Goal: Task Accomplishment & Management: Use online tool/utility

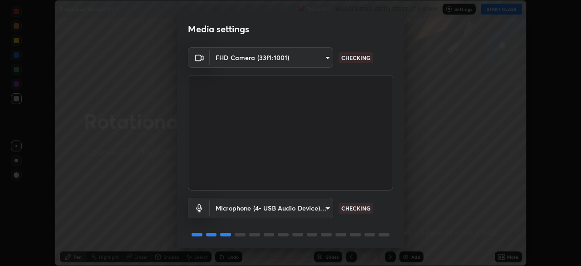
scroll to position [32, 0]
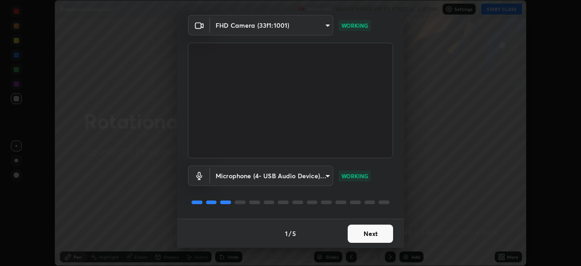
click at [379, 233] on button "Next" at bounding box center [370, 233] width 45 height 18
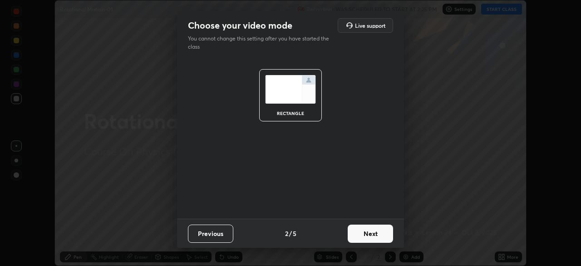
scroll to position [0, 0]
click at [379, 233] on button "Next" at bounding box center [370, 233] width 45 height 18
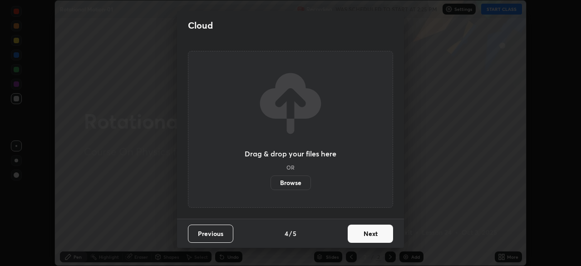
click at [386, 233] on button "Next" at bounding box center [370, 233] width 45 height 18
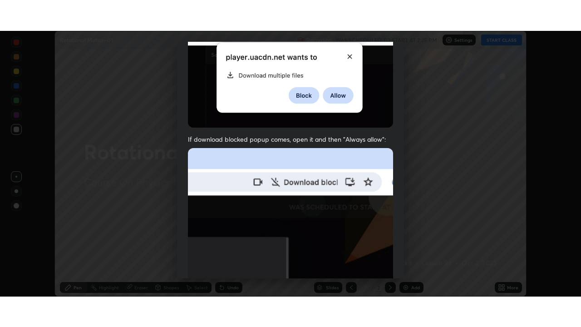
scroll to position [218, 0]
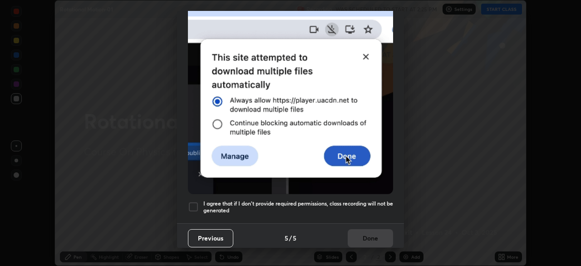
click at [368, 200] on h5 "I agree that if I don't provide required permissions, class recording will not …" at bounding box center [298, 207] width 190 height 14
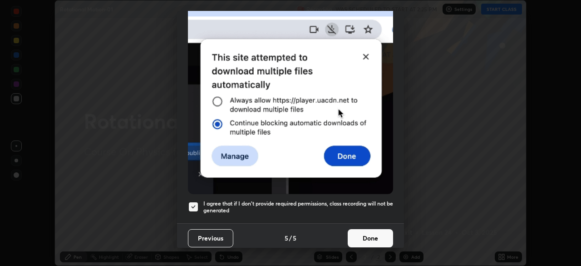
click at [367, 238] on button "Done" at bounding box center [370, 238] width 45 height 18
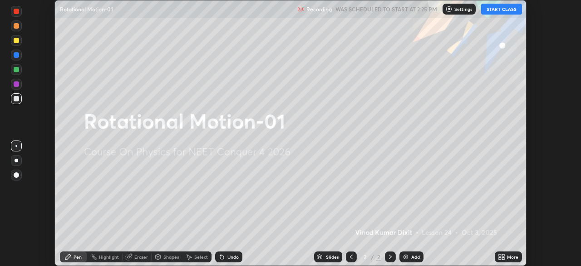
click at [510, 10] on button "START CLASS" at bounding box center [501, 9] width 41 height 11
click at [501, 257] on icon at bounding box center [501, 256] width 7 height 7
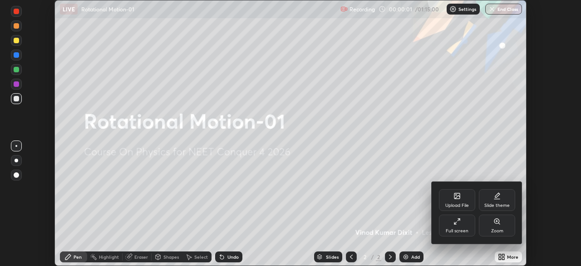
click at [470, 224] on div "Full screen" at bounding box center [457, 225] width 36 height 22
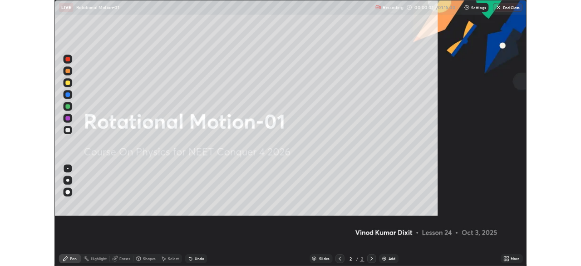
scroll to position [327, 581]
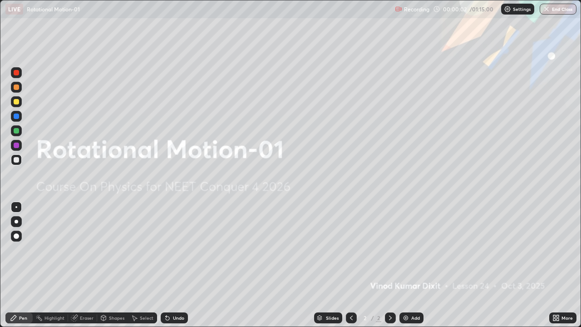
click at [410, 265] on div "Add" at bounding box center [412, 317] width 24 height 11
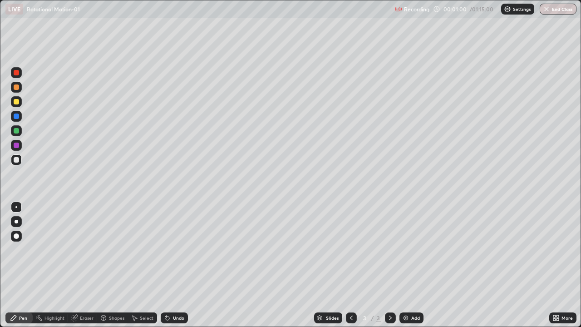
click at [21, 105] on div at bounding box center [16, 101] width 11 height 11
click at [20, 160] on div at bounding box center [16, 159] width 11 height 11
click at [17, 131] on div at bounding box center [16, 130] width 5 height 5
click at [89, 265] on div "Eraser" at bounding box center [87, 318] width 14 height 5
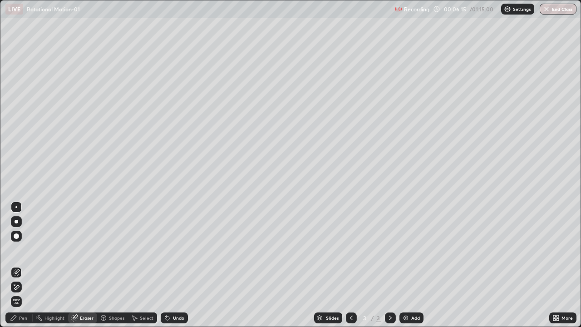
click at [26, 265] on div "Pen" at bounding box center [23, 318] width 8 height 5
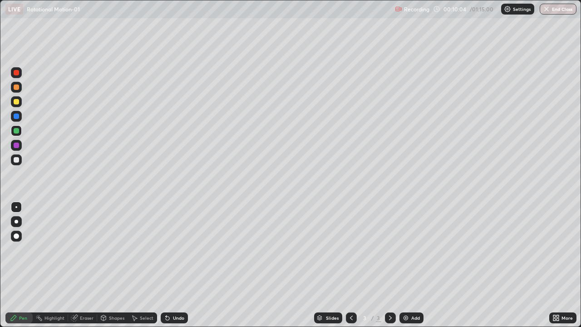
click at [411, 265] on div "Add" at bounding box center [415, 318] width 9 height 5
click at [17, 102] on div at bounding box center [16, 101] width 5 height 5
click at [410, 265] on div "Add" at bounding box center [412, 317] width 24 height 11
click at [18, 159] on div at bounding box center [16, 159] width 5 height 5
click at [412, 265] on div "Add" at bounding box center [415, 318] width 9 height 5
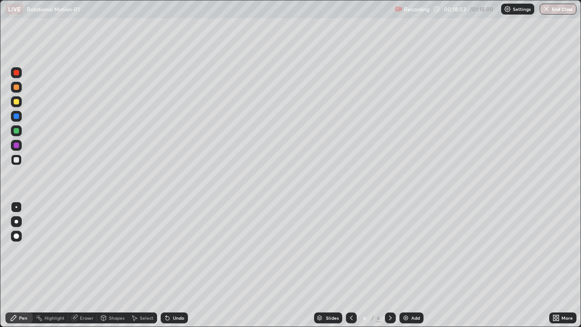
click at [117, 265] on div "Shapes" at bounding box center [116, 318] width 15 height 5
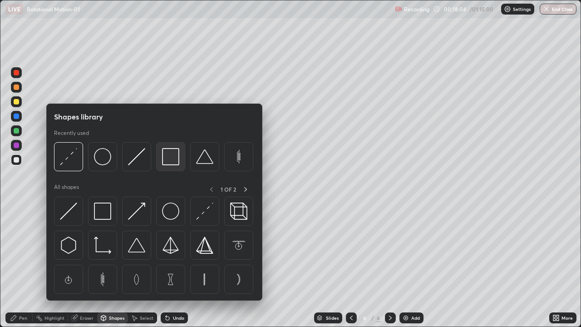
click at [171, 162] on img at bounding box center [170, 156] width 17 height 17
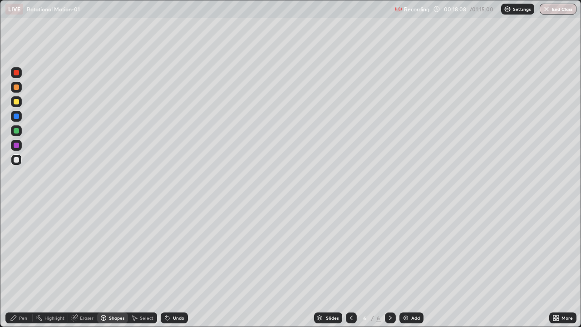
click at [25, 265] on div "Pen" at bounding box center [23, 318] width 8 height 5
click at [19, 131] on div at bounding box center [16, 130] width 5 height 5
click at [412, 265] on div "Add" at bounding box center [415, 318] width 9 height 5
click at [116, 265] on div "Shapes" at bounding box center [116, 318] width 15 height 5
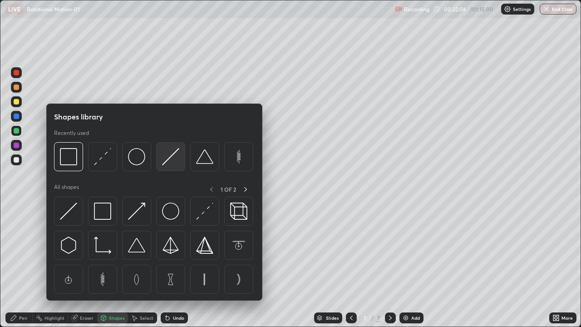
click at [173, 163] on img at bounding box center [170, 156] width 17 height 17
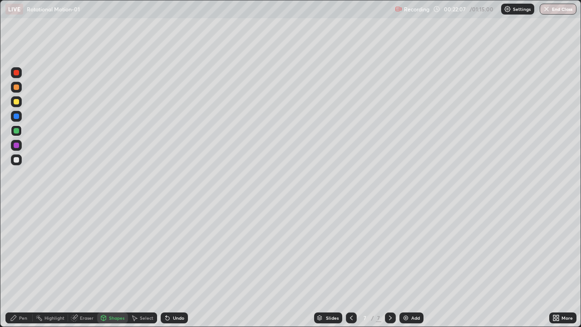
click at [20, 102] on div at bounding box center [16, 101] width 11 height 11
click at [25, 265] on div "Pen" at bounding box center [23, 318] width 8 height 5
click at [82, 265] on div "Eraser" at bounding box center [87, 318] width 14 height 5
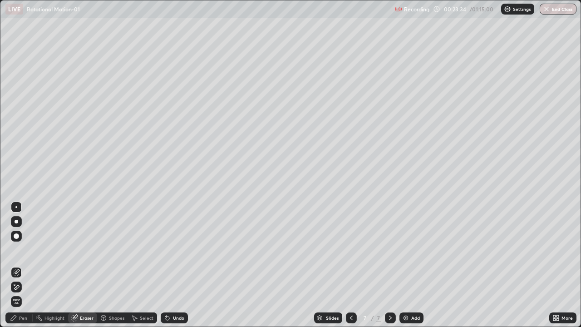
click at [24, 265] on div "Pen" at bounding box center [18, 317] width 27 height 11
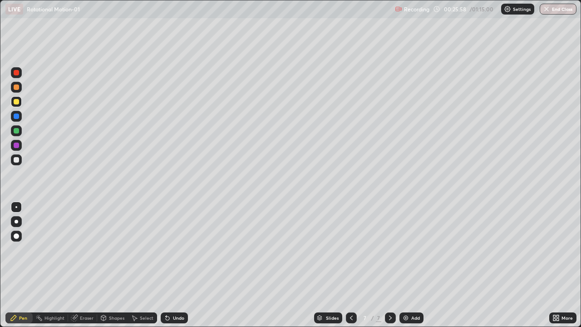
click at [17, 131] on div at bounding box center [16, 130] width 5 height 5
click at [408, 265] on img at bounding box center [405, 317] width 7 height 7
click at [18, 103] on div at bounding box center [16, 101] width 5 height 5
click at [18, 132] on div at bounding box center [16, 130] width 5 height 5
click at [17, 161] on div at bounding box center [16, 159] width 5 height 5
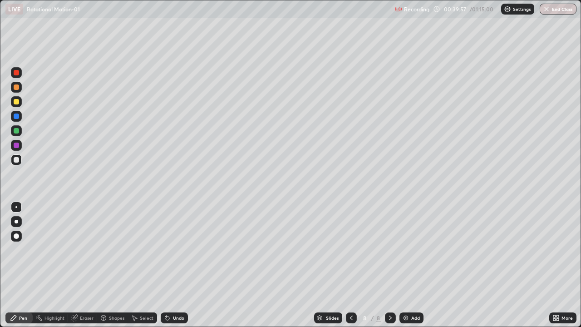
click at [406, 265] on img at bounding box center [405, 317] width 7 height 7
click at [17, 102] on div at bounding box center [16, 101] width 5 height 5
click at [351, 265] on icon at bounding box center [351, 317] width 7 height 7
click at [389, 265] on icon at bounding box center [390, 317] width 7 height 7
click at [413, 265] on div "Add" at bounding box center [415, 318] width 9 height 5
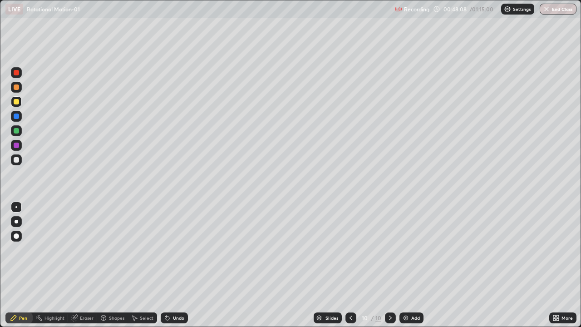
click at [416, 265] on div "Add" at bounding box center [412, 317] width 24 height 11
click at [119, 265] on div "Shapes" at bounding box center [112, 317] width 31 height 11
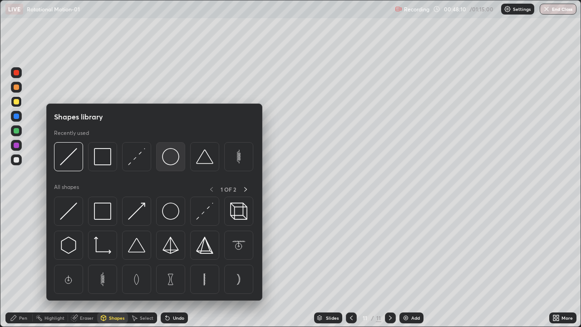
click at [174, 161] on img at bounding box center [170, 156] width 17 height 17
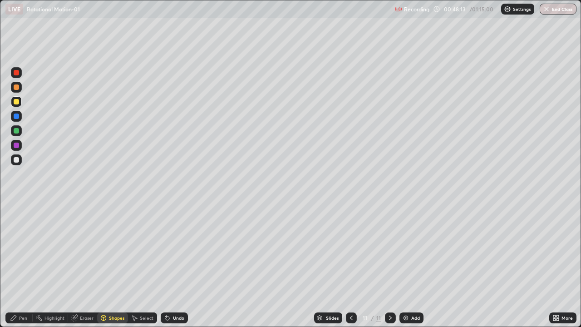
click at [23, 265] on div "Pen" at bounding box center [23, 318] width 8 height 5
click at [16, 161] on div at bounding box center [16, 159] width 5 height 5
click at [416, 265] on div "Add" at bounding box center [415, 318] width 9 height 5
click at [18, 103] on div at bounding box center [16, 101] width 5 height 5
click at [18, 162] on div at bounding box center [16, 159] width 11 height 11
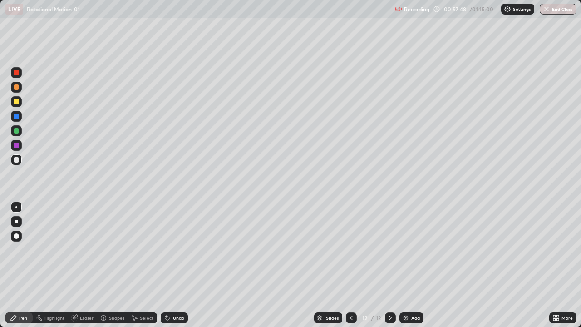
click at [18, 104] on div at bounding box center [16, 101] width 11 height 11
click at [412, 265] on div "Add" at bounding box center [415, 318] width 9 height 5
click at [116, 265] on div "Shapes" at bounding box center [116, 318] width 15 height 5
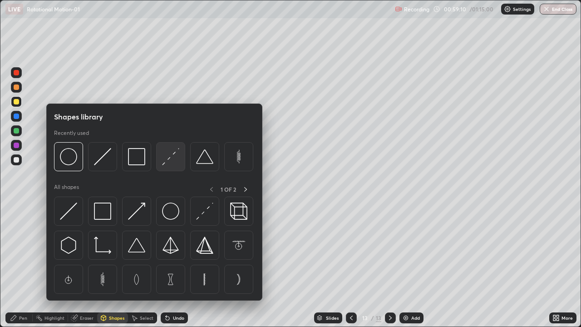
click at [174, 159] on img at bounding box center [170, 156] width 17 height 17
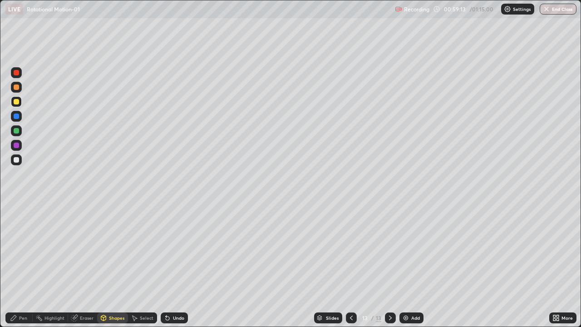
click at [25, 265] on div "Pen" at bounding box center [23, 318] width 8 height 5
click at [20, 161] on div at bounding box center [16, 159] width 11 height 11
click at [20, 106] on div at bounding box center [16, 101] width 11 height 11
click at [20, 134] on div at bounding box center [16, 130] width 11 height 11
click at [413, 265] on div "Add" at bounding box center [415, 318] width 9 height 5
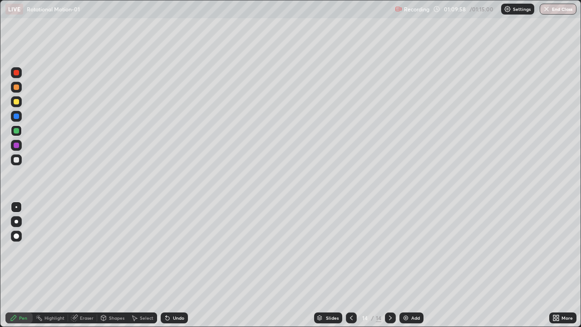
click at [350, 265] on icon at bounding box center [351, 317] width 7 height 7
click at [561, 10] on button "End Class" at bounding box center [559, 9] width 36 height 11
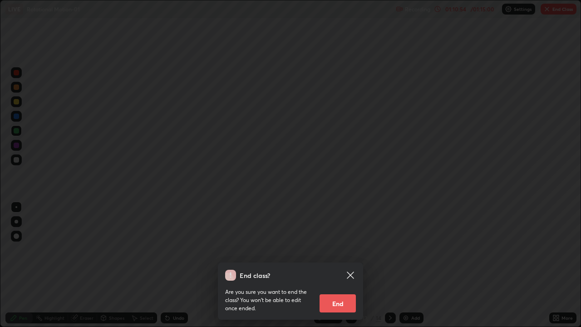
click at [342, 265] on button "End" at bounding box center [338, 303] width 36 height 18
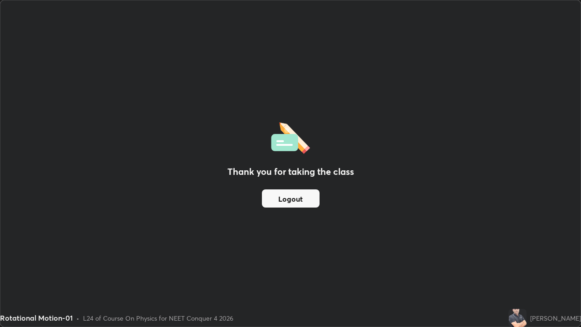
click at [302, 200] on button "Logout" at bounding box center [291, 198] width 58 height 18
click at [301, 200] on button "Logout" at bounding box center [291, 198] width 58 height 18
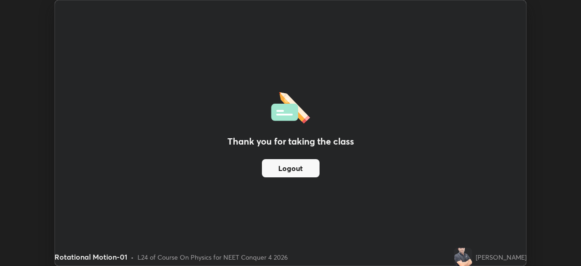
scroll to position [45149, 44834]
